Goal: Find contact information: Find contact information

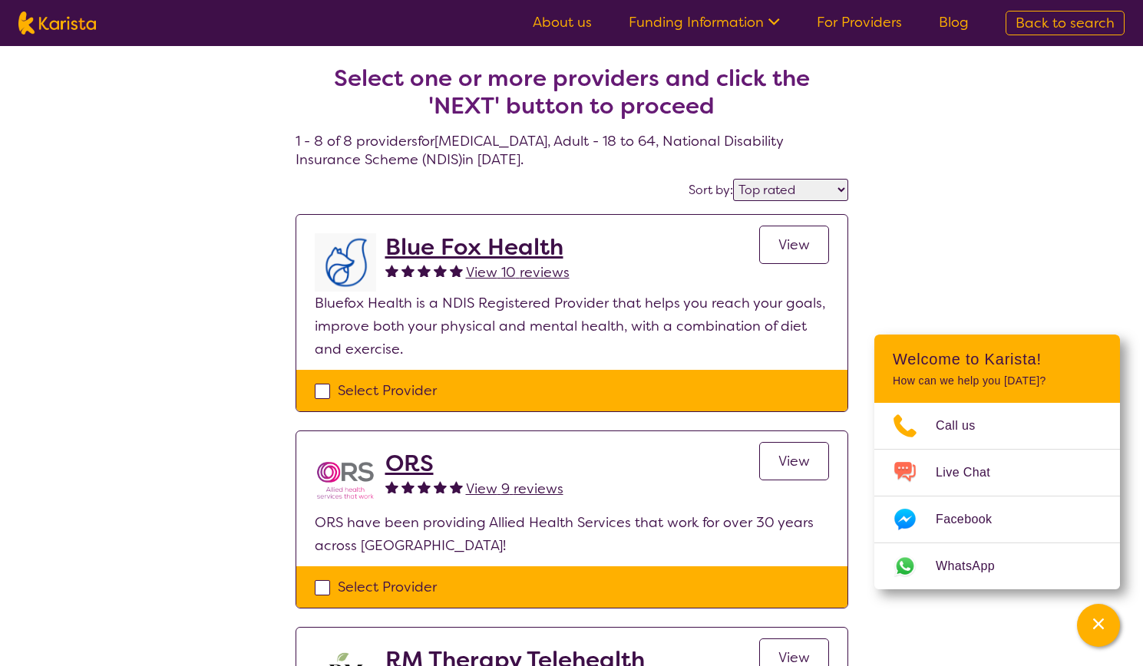
select select "by_score"
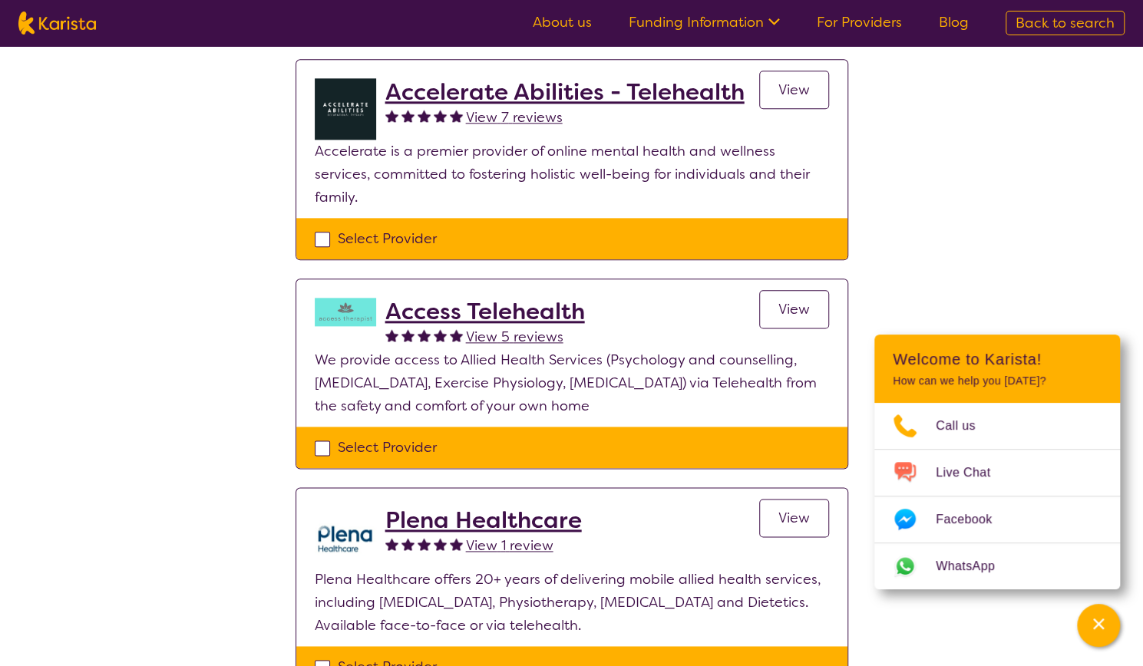
scroll to position [968, 0]
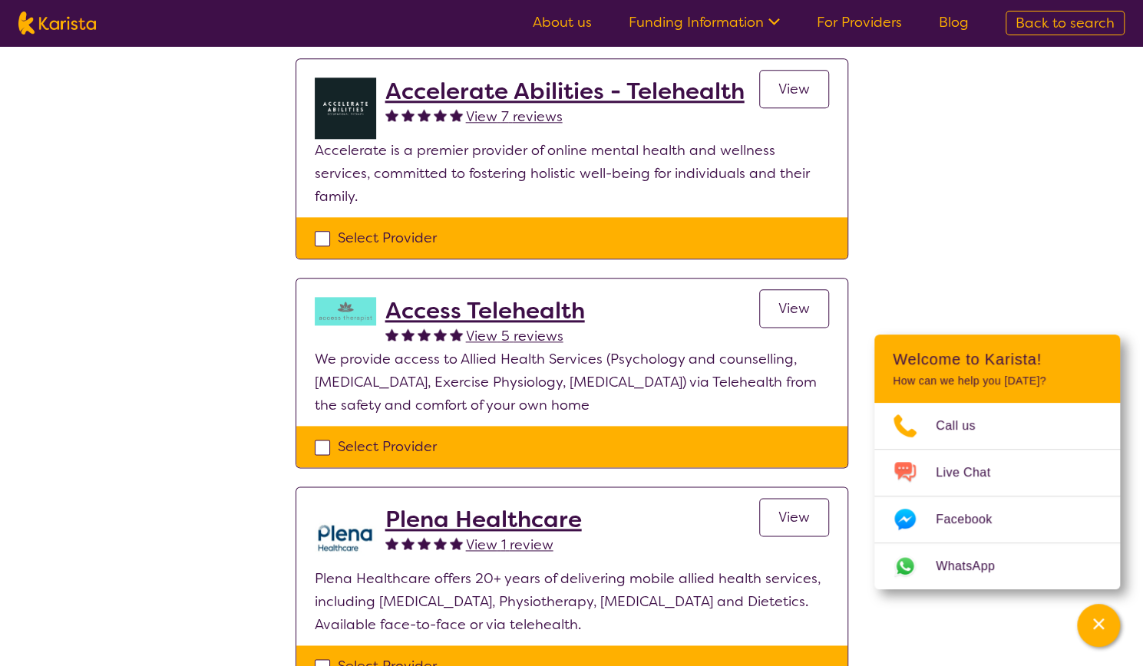
click at [421, 506] on h2 "Plena Healthcare" at bounding box center [483, 520] width 196 height 28
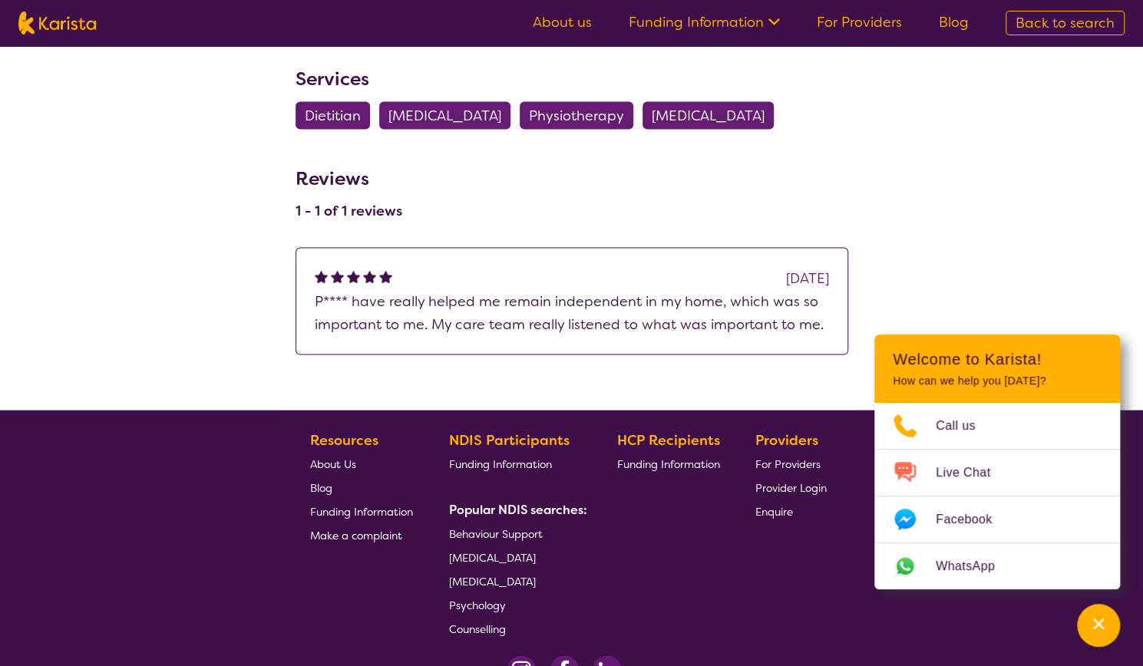
scroll to position [1764, 0]
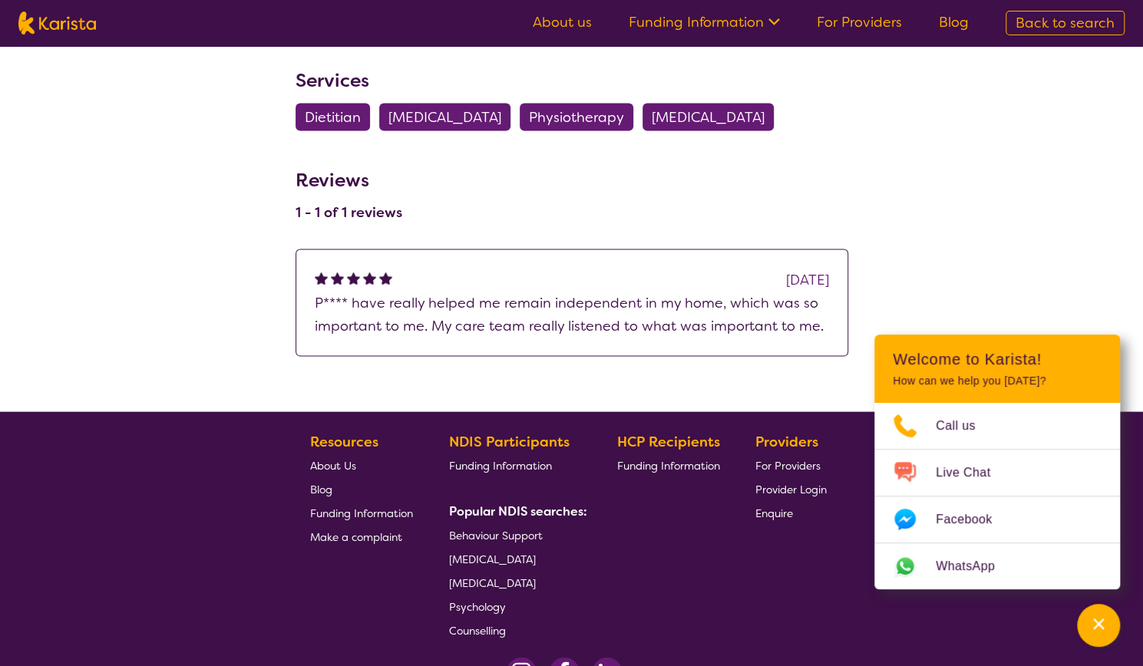
click at [339, 459] on span "About Us" at bounding box center [333, 466] width 46 height 14
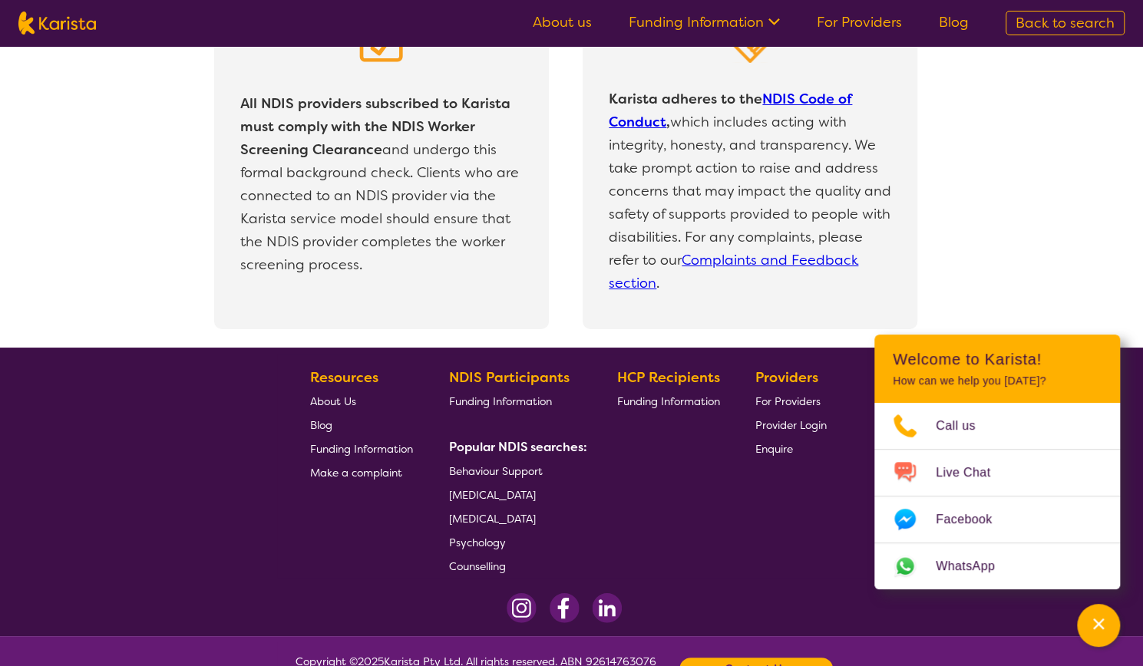
scroll to position [3258, 0]
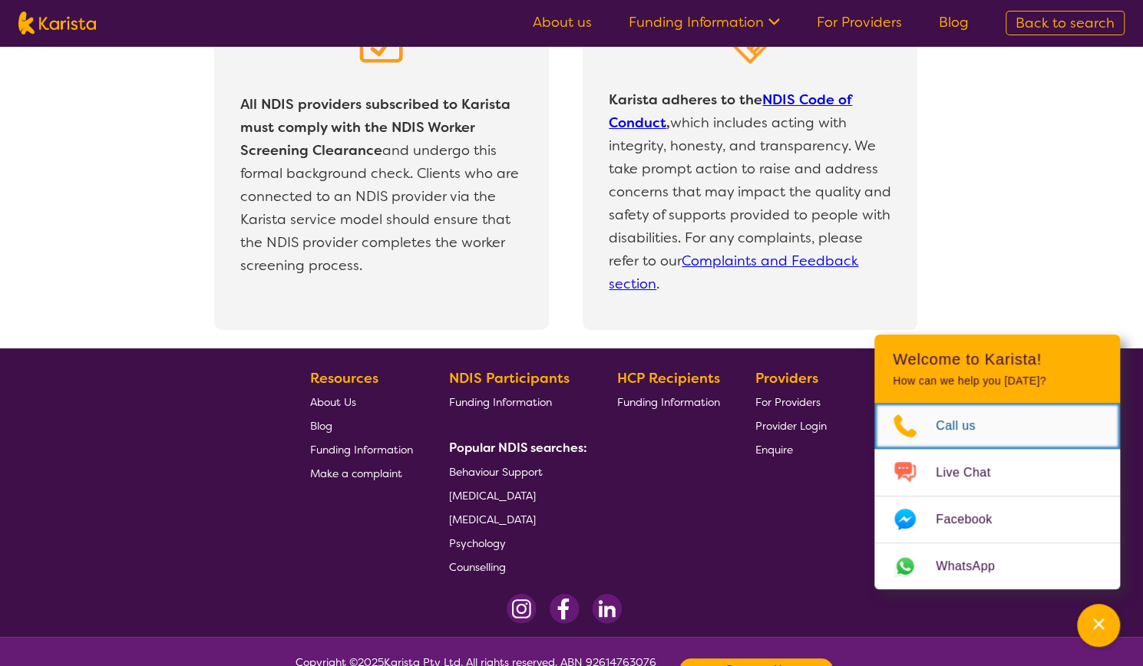
click at [927, 427] on icon "Choose channel" at bounding box center [904, 426] width 61 height 25
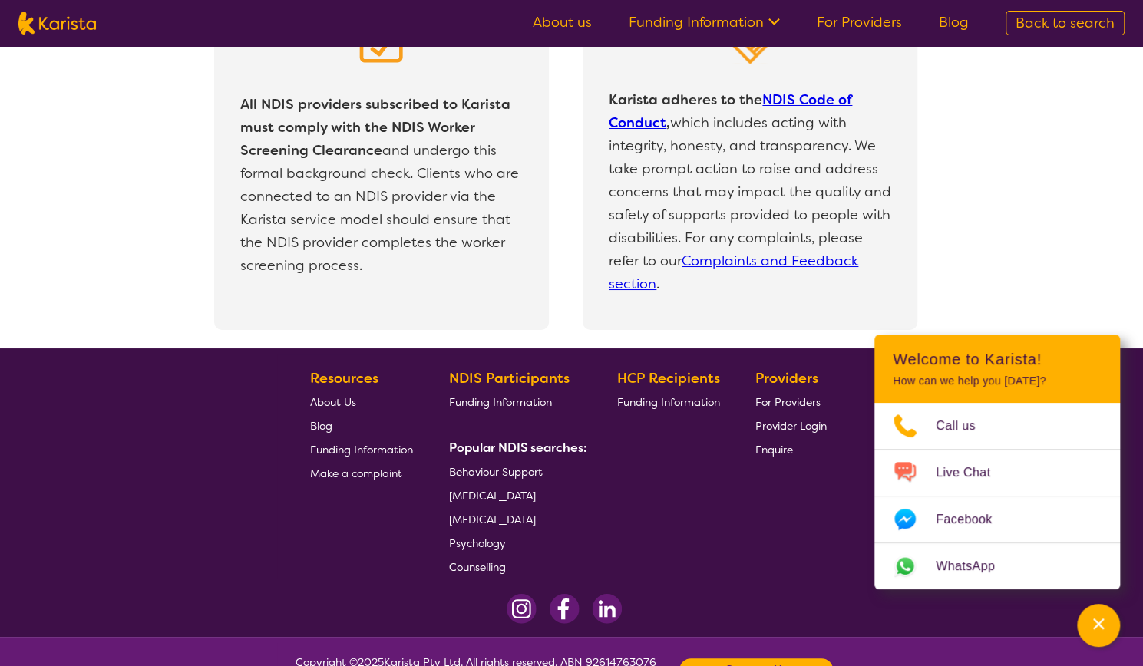
click at [959, 176] on div "All NDIS providers subscribed to Karista must comply with the NDIS Worker Scree…" at bounding box center [583, 160] width 1120 height 378
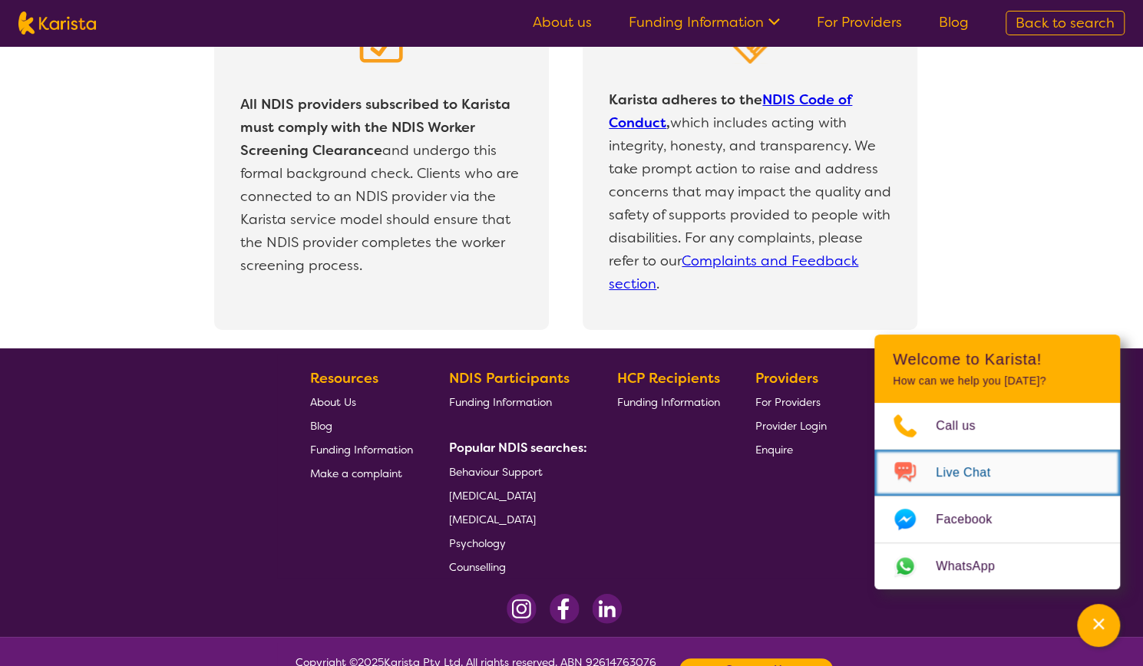
click at [968, 470] on span "Live Chat" at bounding box center [971, 472] width 73 height 23
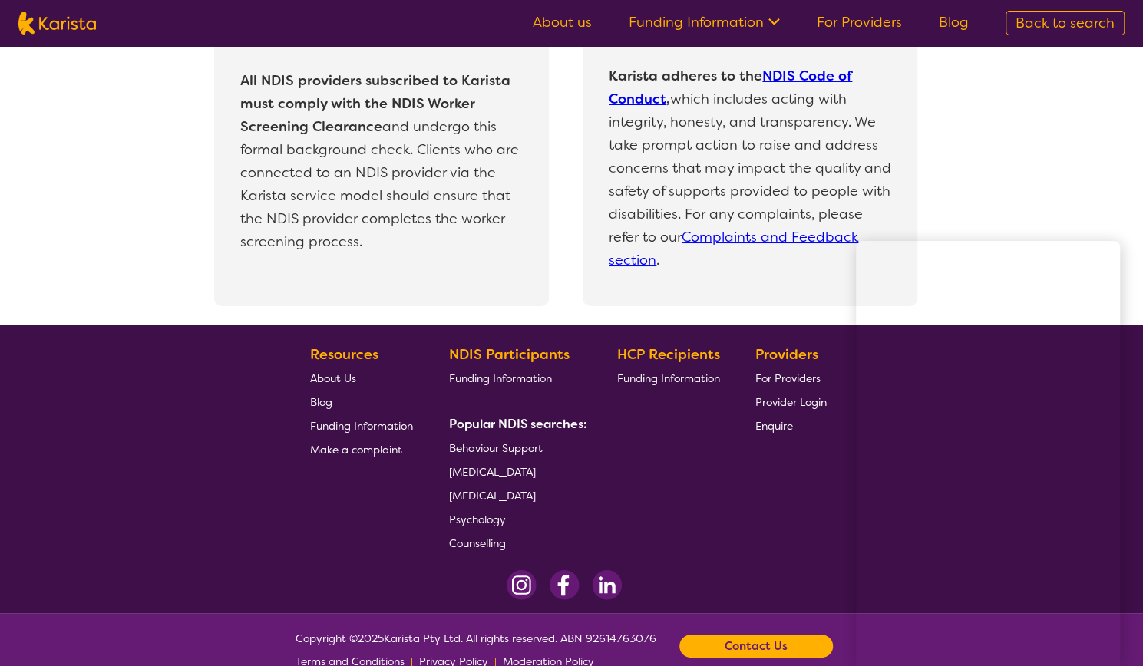
scroll to position [3281, 0]
